Goal: Navigation & Orientation: Find specific page/section

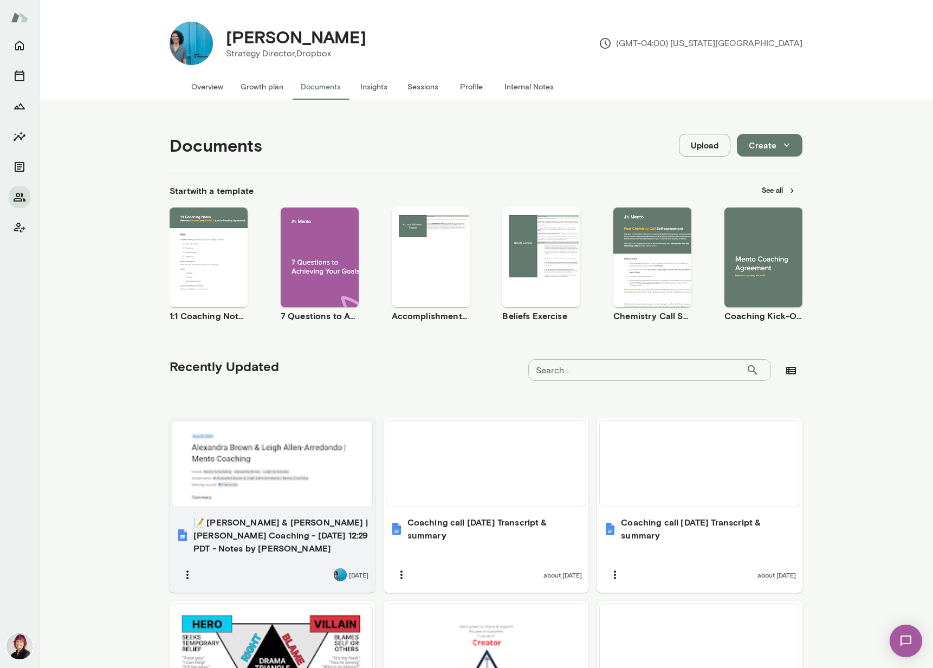
scroll to position [350, 0]
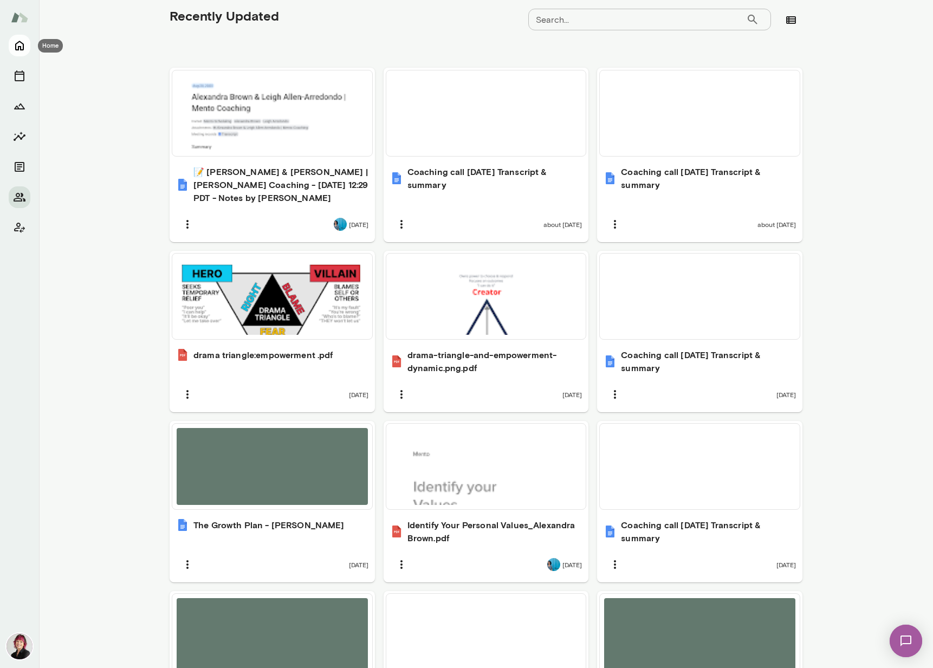
click at [15, 47] on icon "Home" at bounding box center [19, 46] width 9 height 10
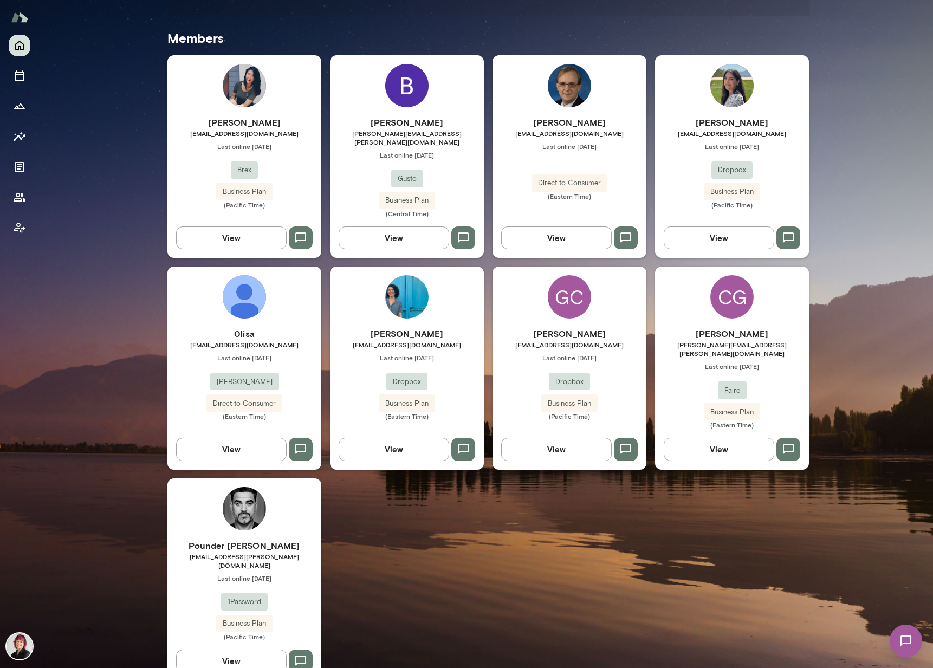
scroll to position [275, 0]
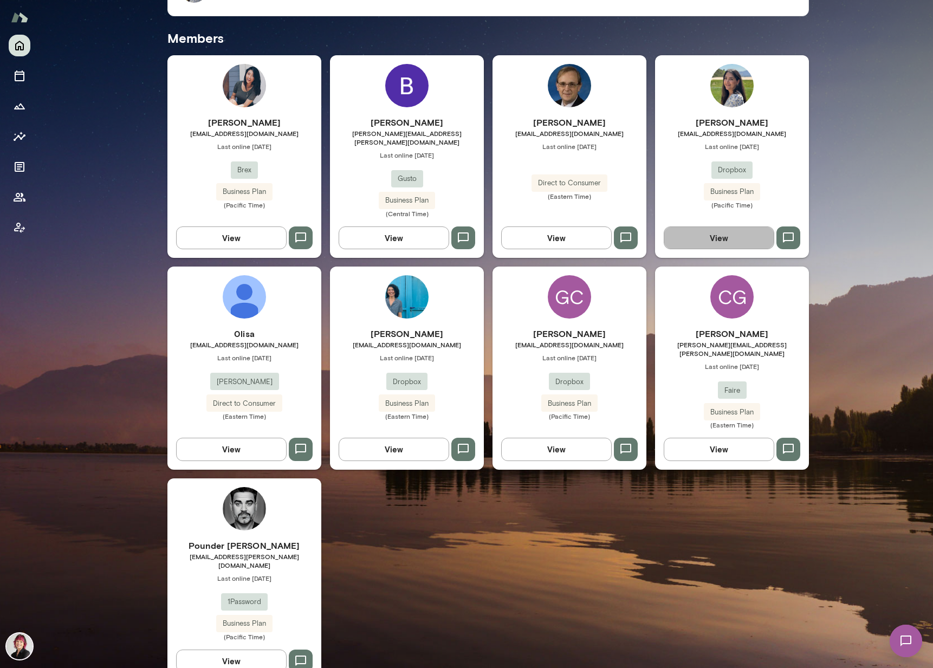
click at [738, 226] on button "View" at bounding box center [718, 237] width 110 height 23
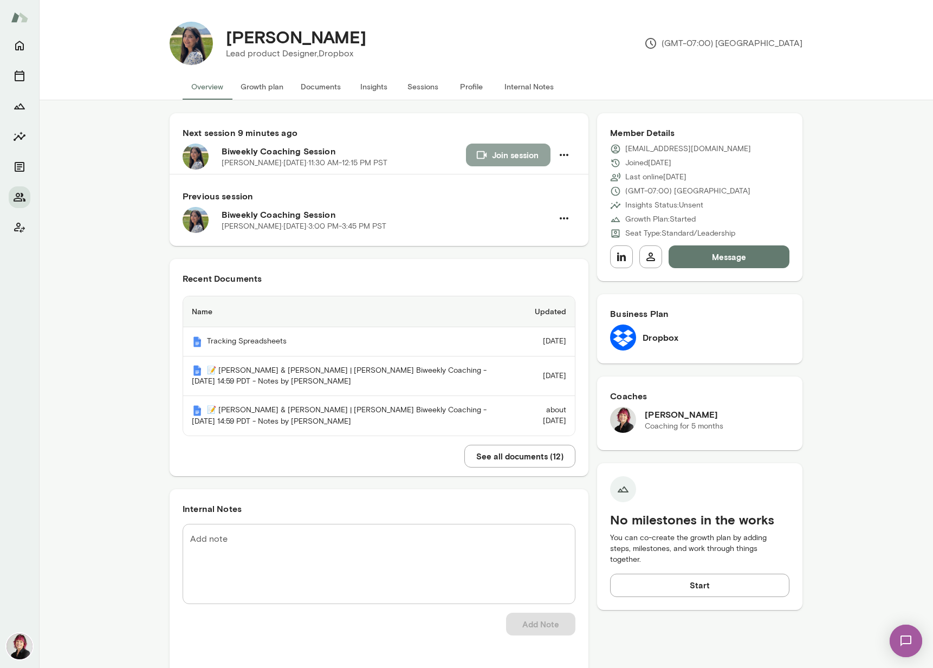
click at [501, 149] on button "Join session" at bounding box center [508, 155] width 84 height 23
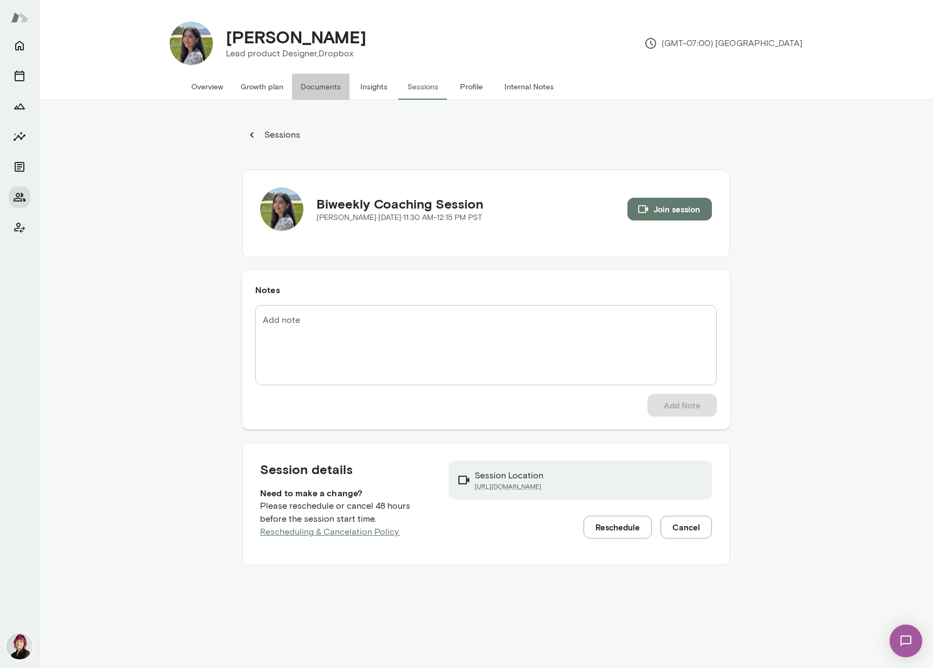
click at [316, 87] on button "Documents" at bounding box center [320, 87] width 57 height 26
